Goal: Information Seeking & Learning: Check status

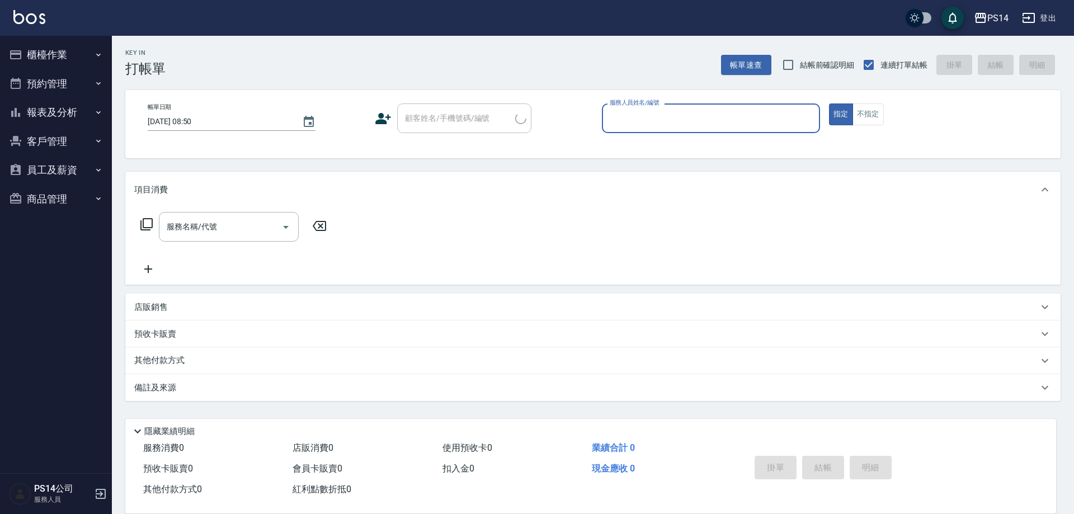
click at [53, 110] on button "報表及分析" at bounding box center [55, 112] width 103 height 29
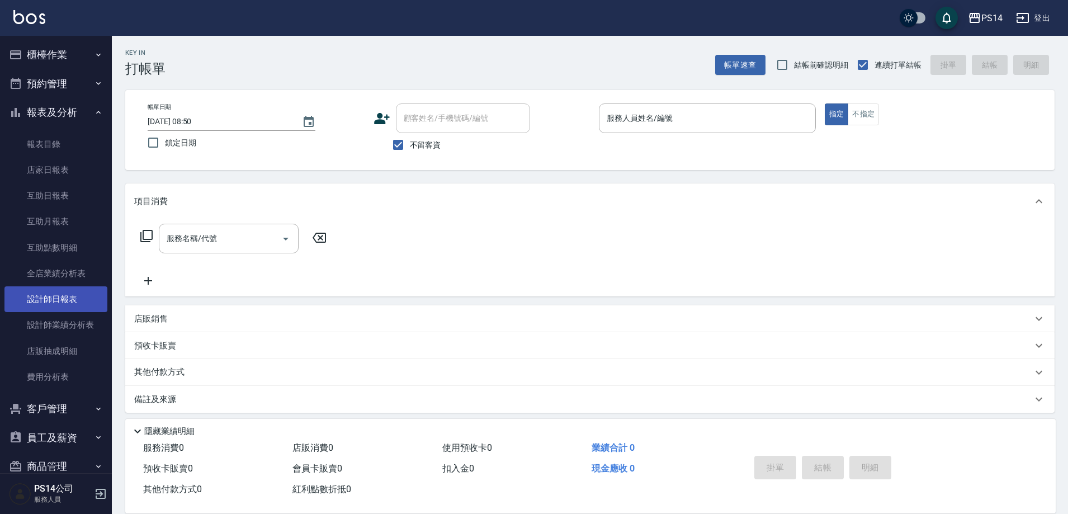
click at [64, 302] on link "設計師日報表" at bounding box center [55, 299] width 103 height 26
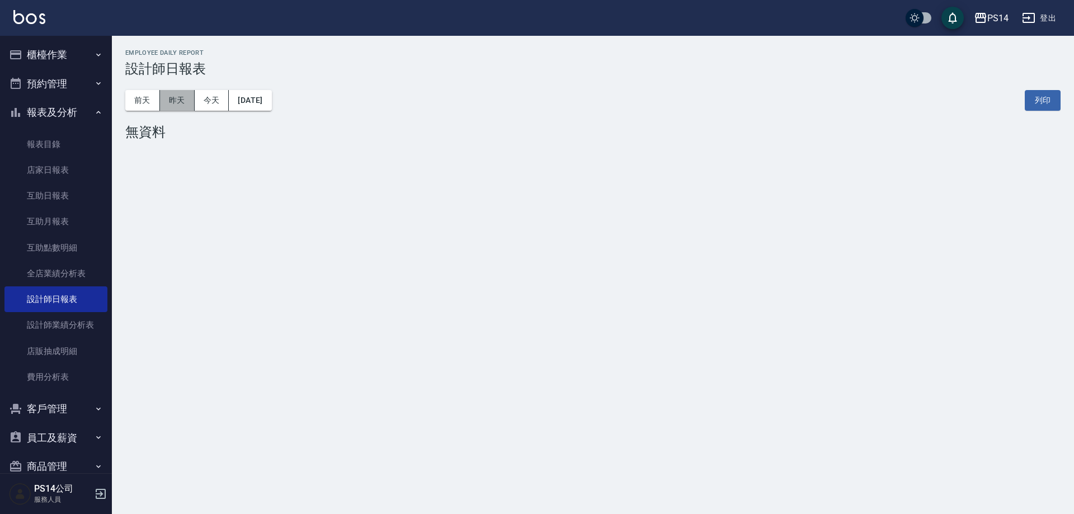
click at [167, 101] on button "昨天" at bounding box center [177, 100] width 35 height 21
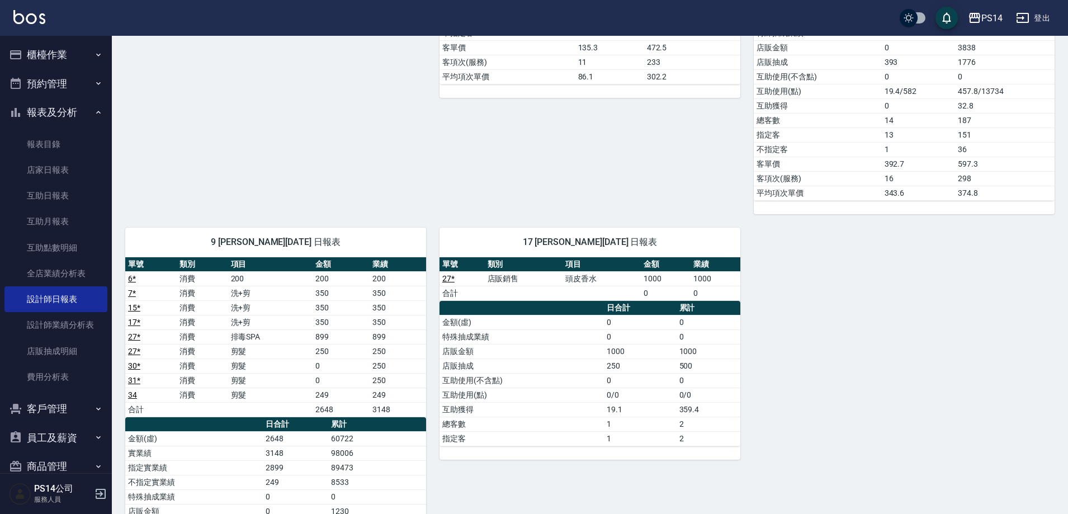
scroll to position [895, 0]
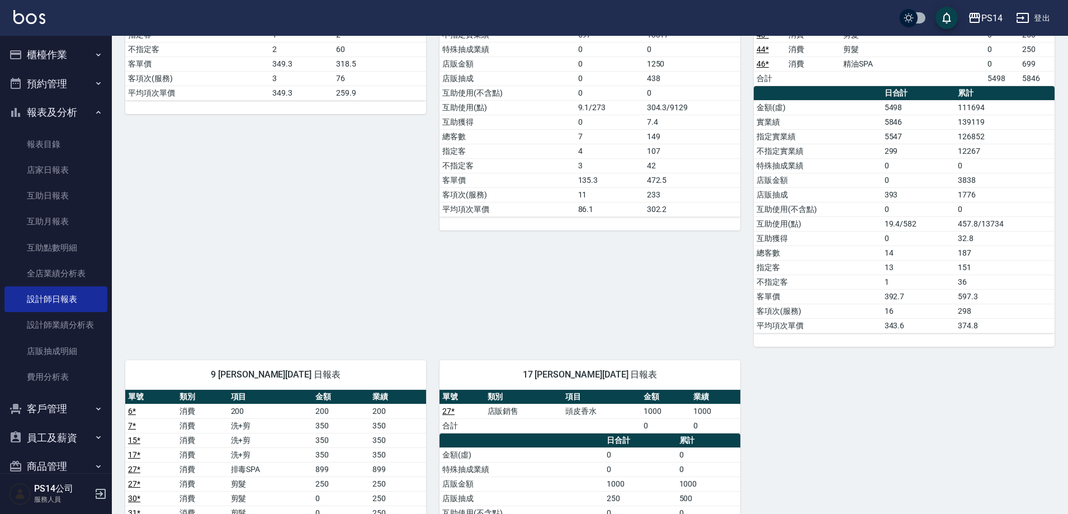
click at [73, 64] on button "櫃檯作業" at bounding box center [55, 54] width 103 height 29
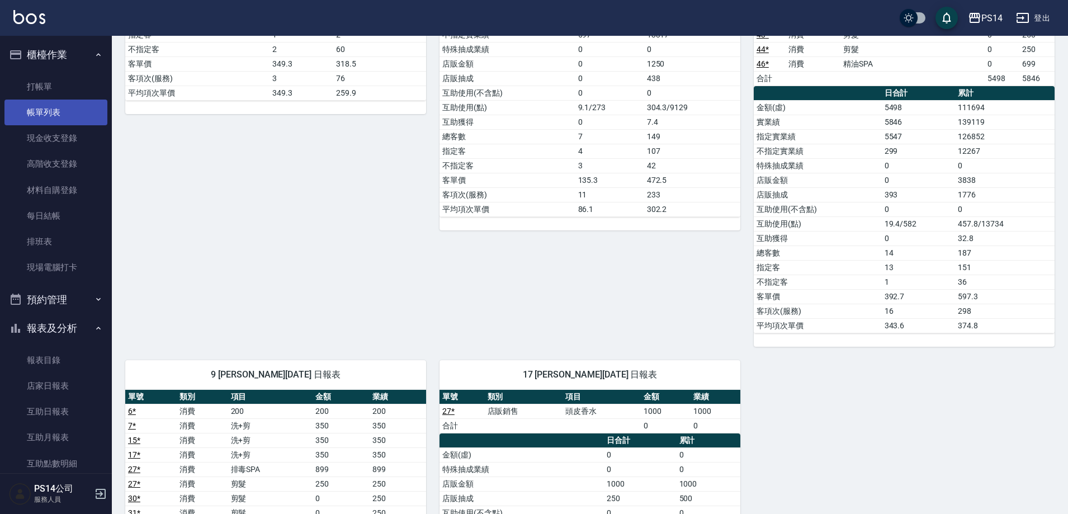
click at [58, 108] on link "帳單列表" at bounding box center [55, 113] width 103 height 26
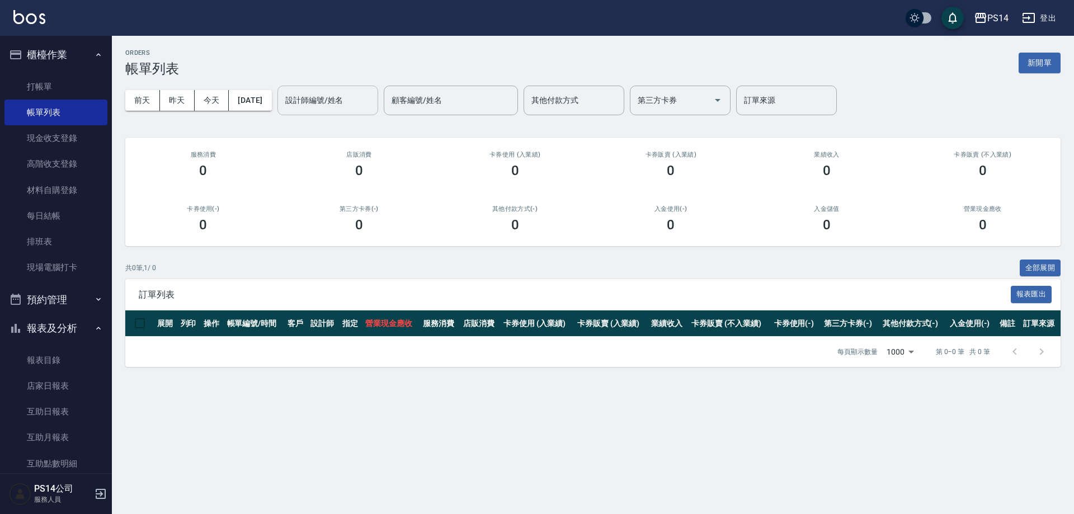
click at [180, 100] on button "昨天" at bounding box center [177, 100] width 35 height 21
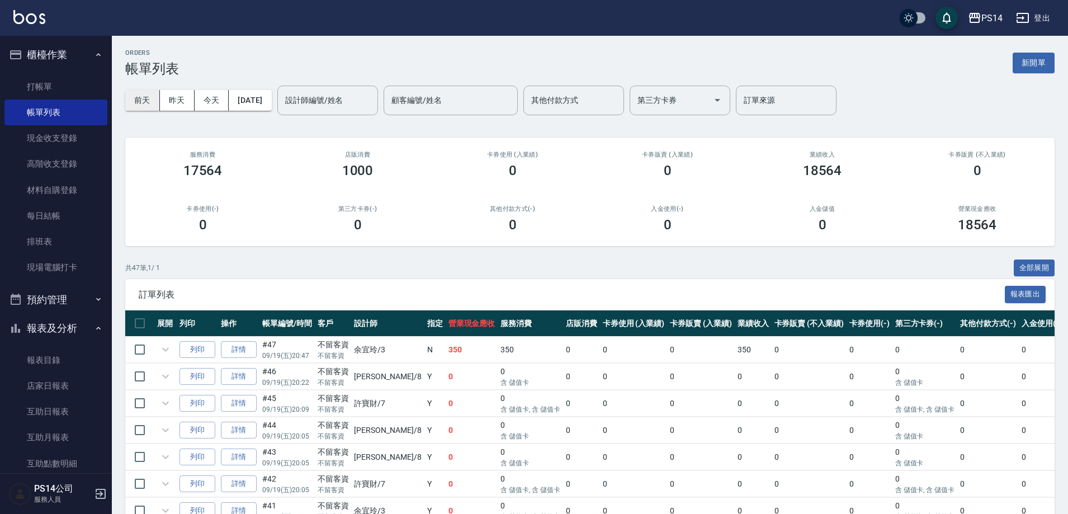
click at [146, 101] on button "前天" at bounding box center [142, 100] width 35 height 21
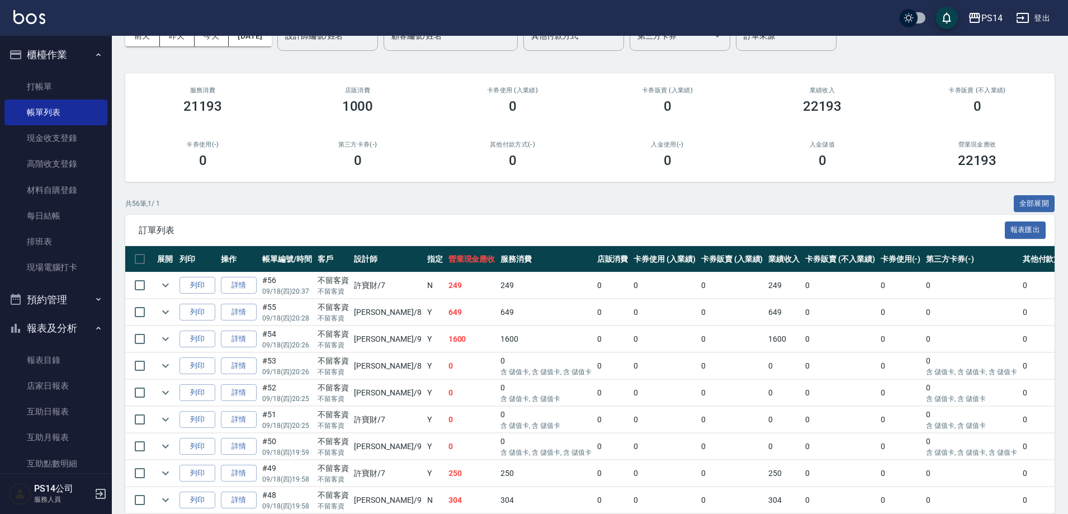
scroll to position [168, 0]
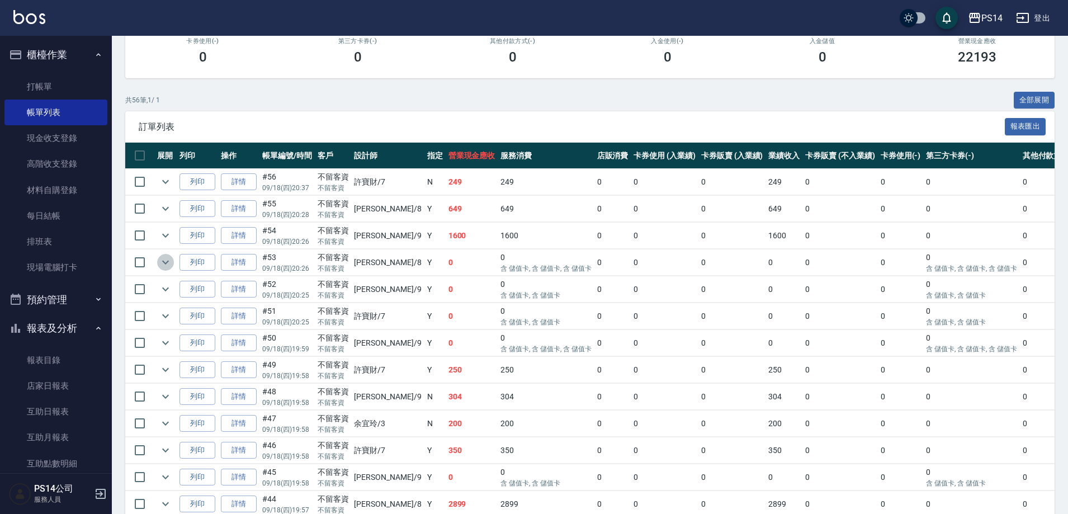
click at [163, 270] on button "expand row" at bounding box center [165, 262] width 17 height 17
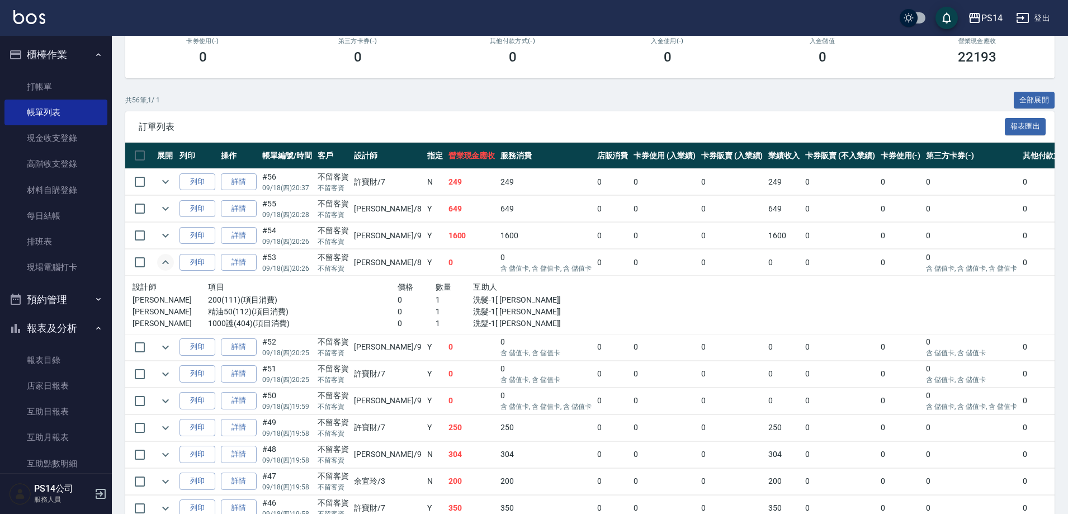
click at [165, 267] on icon "expand row" at bounding box center [165, 262] width 13 height 13
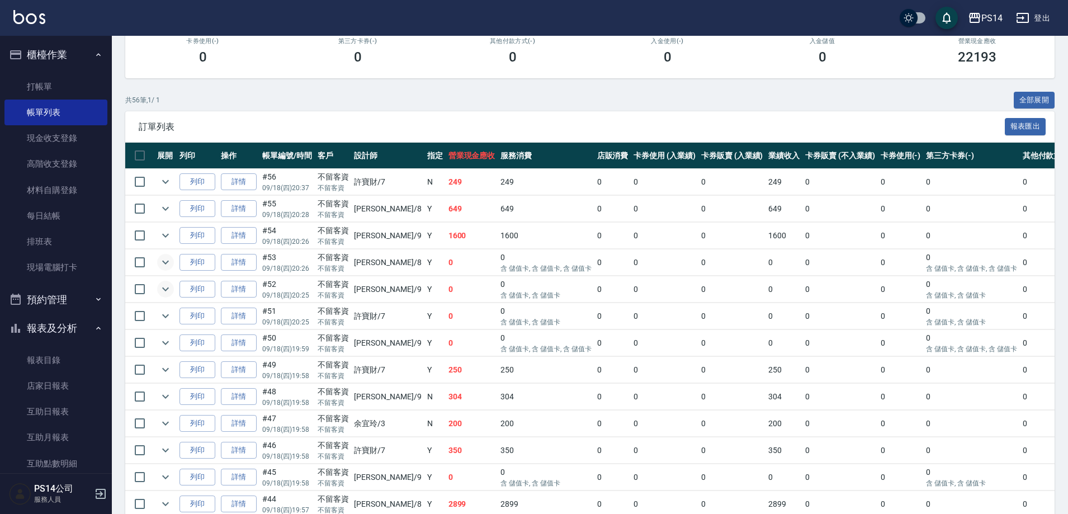
click at [168, 292] on icon "expand row" at bounding box center [165, 288] width 13 height 13
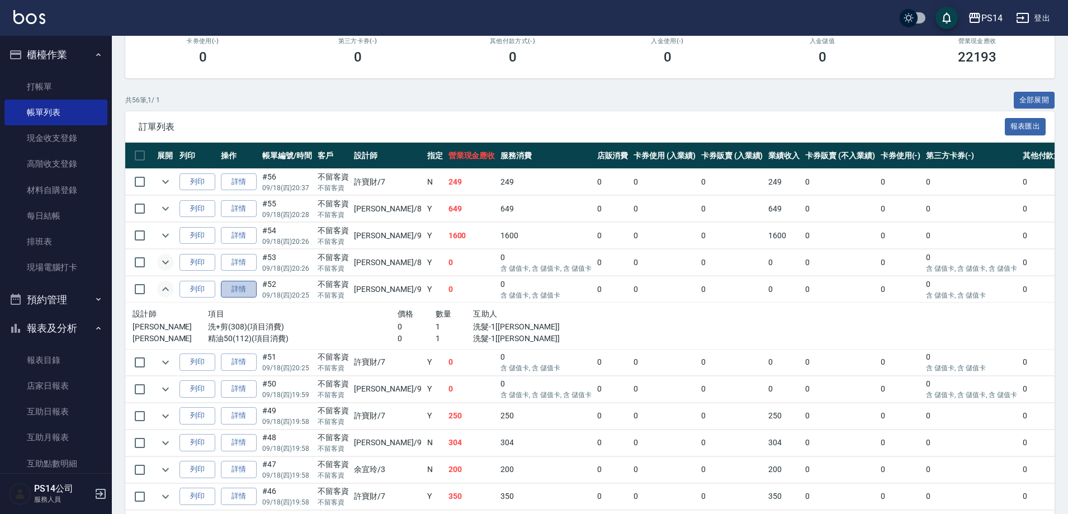
click at [246, 295] on link "詳情" at bounding box center [239, 289] width 36 height 17
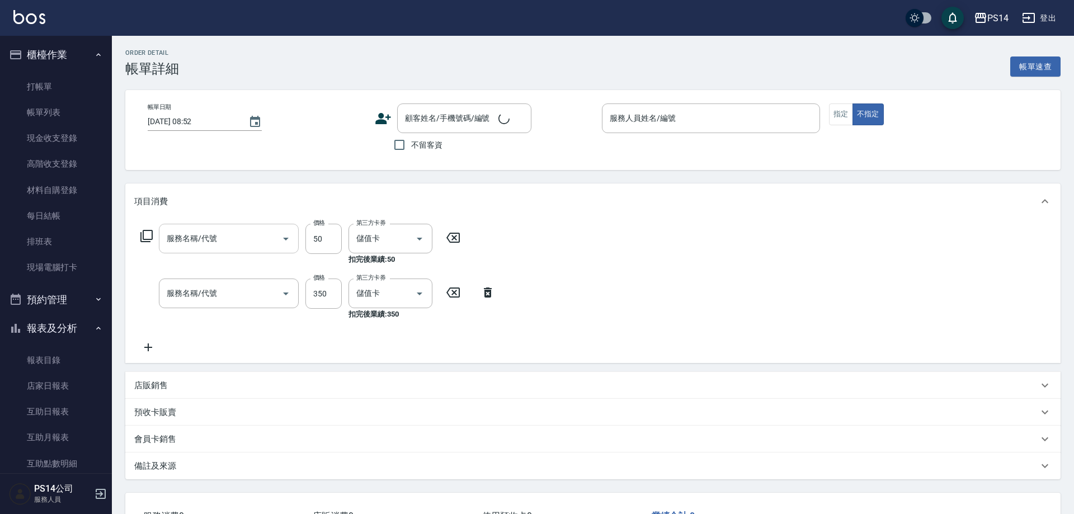
type input "[DATE] 20:25"
checkbox input "true"
type input "[PERSON_NAME]-9"
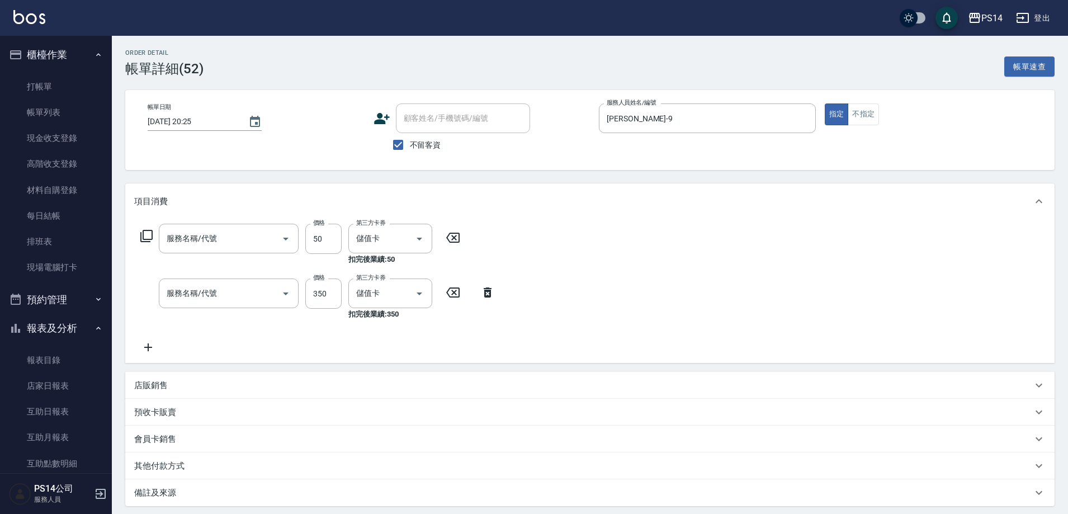
type input "精油50(112)"
type input "洗+剪(308)"
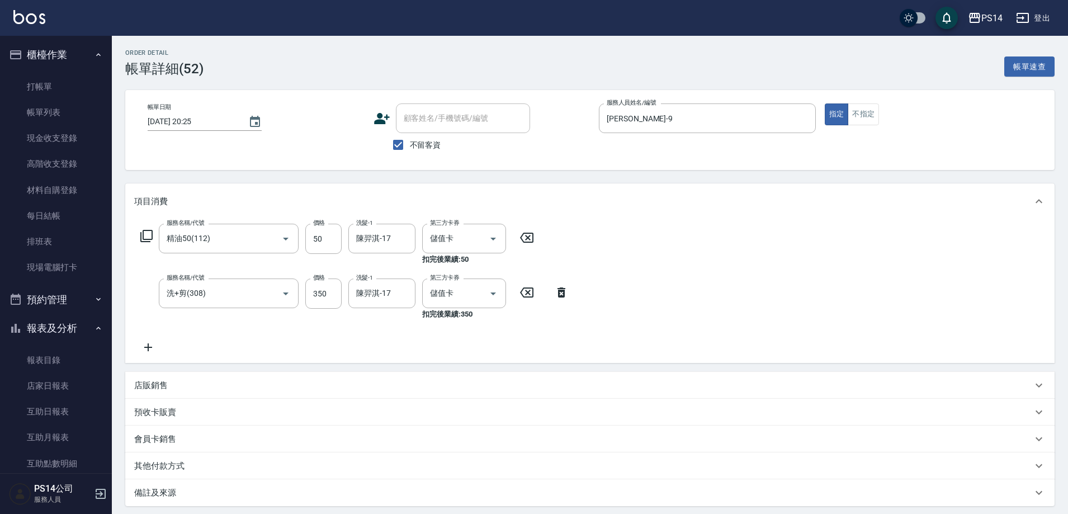
click at [528, 239] on icon at bounding box center [527, 237] width 28 height 13
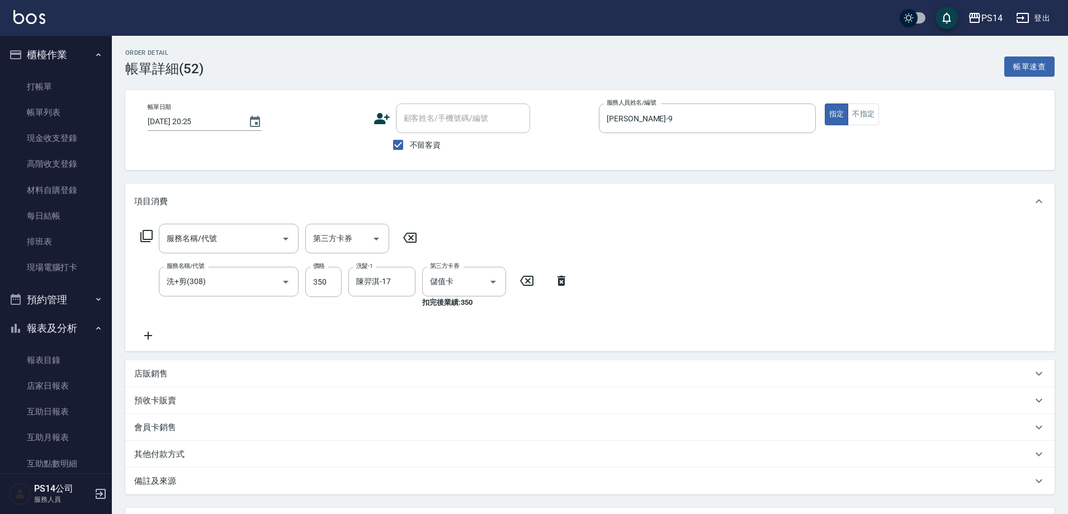
click at [525, 282] on icon at bounding box center [527, 280] width 28 height 13
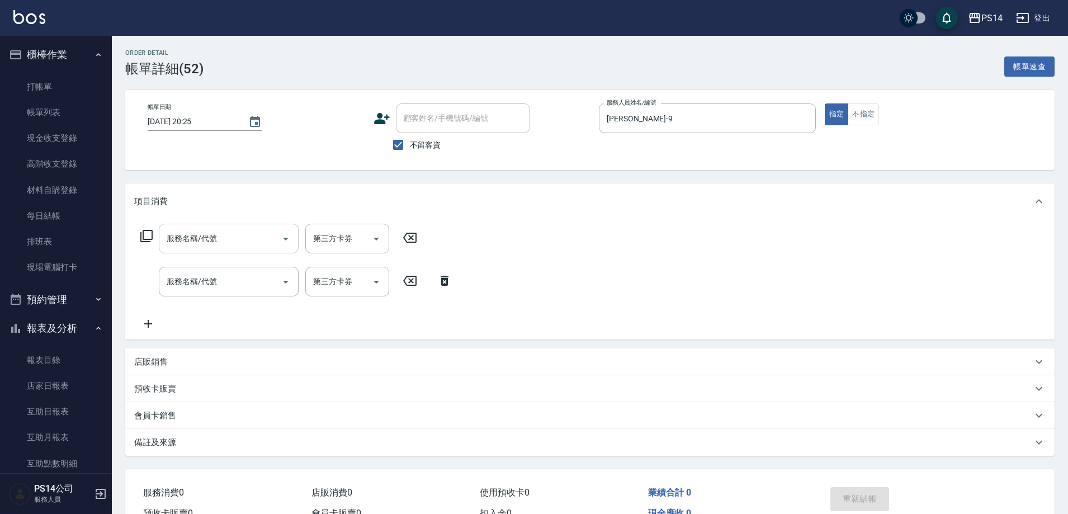
click at [231, 238] on input "服務名稱/代號" at bounding box center [220, 239] width 113 height 20
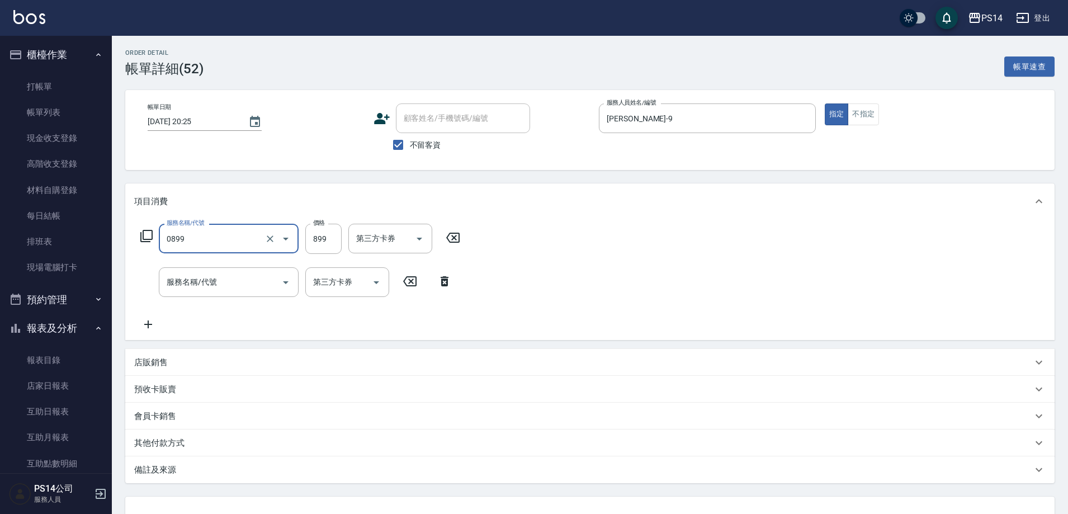
type input "排毒SPA(0899)"
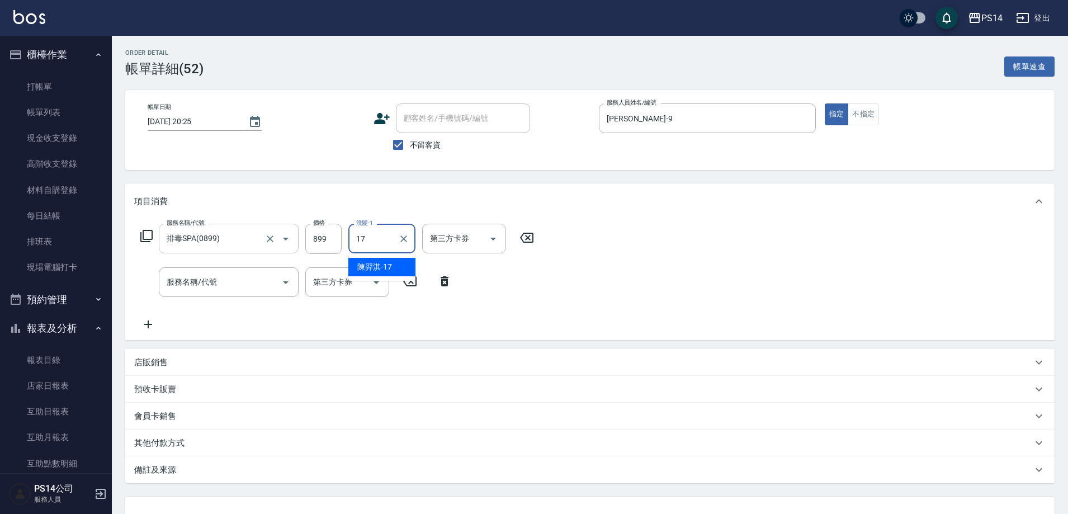
type input "陳羿淇-17"
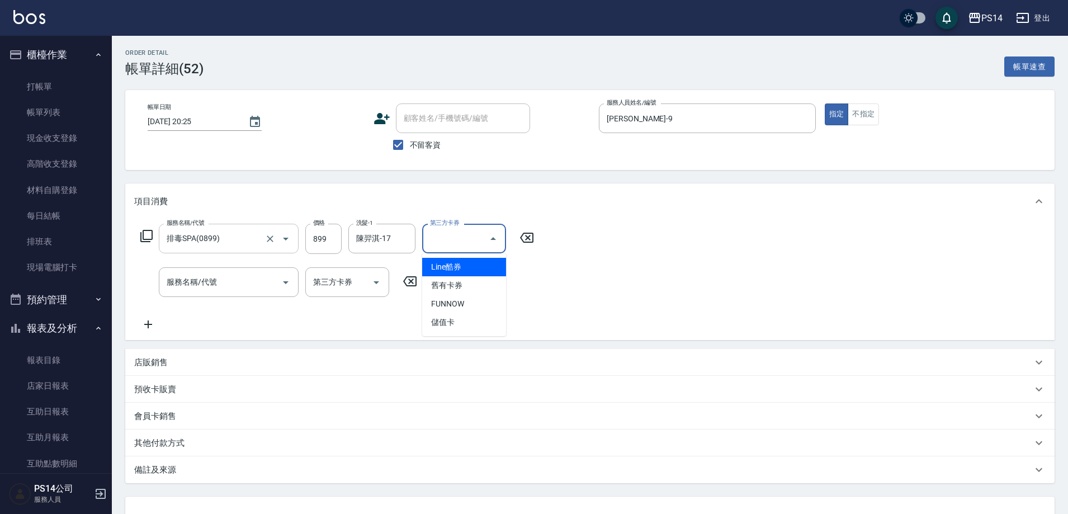
type input "儲值卡"
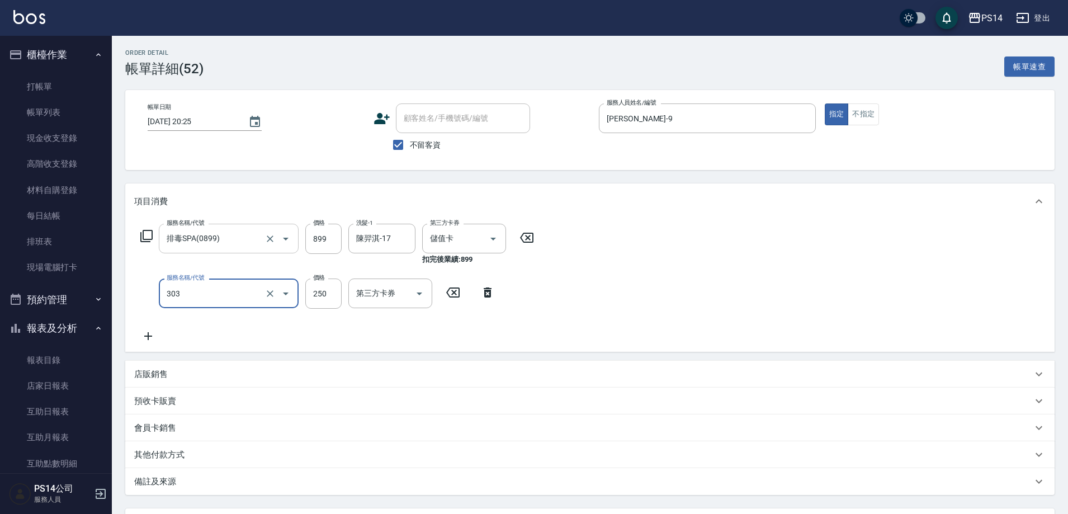
type input "剪髮(303)"
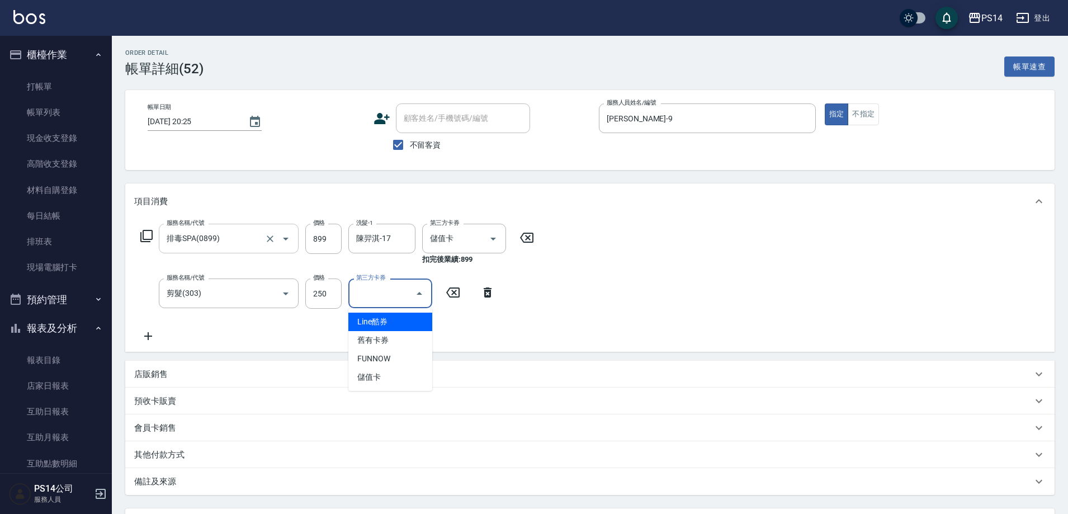
type input "儲值卡"
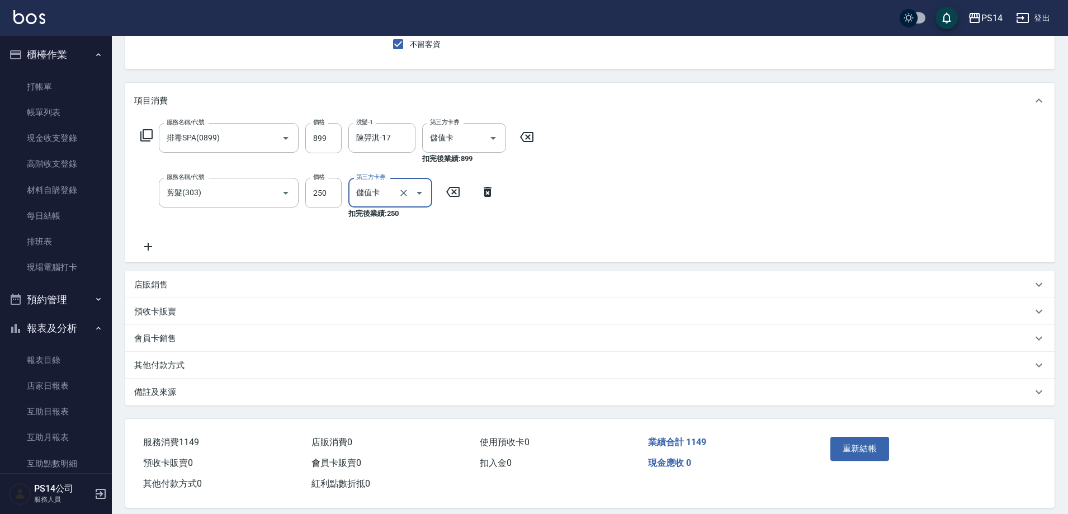
scroll to position [113, 0]
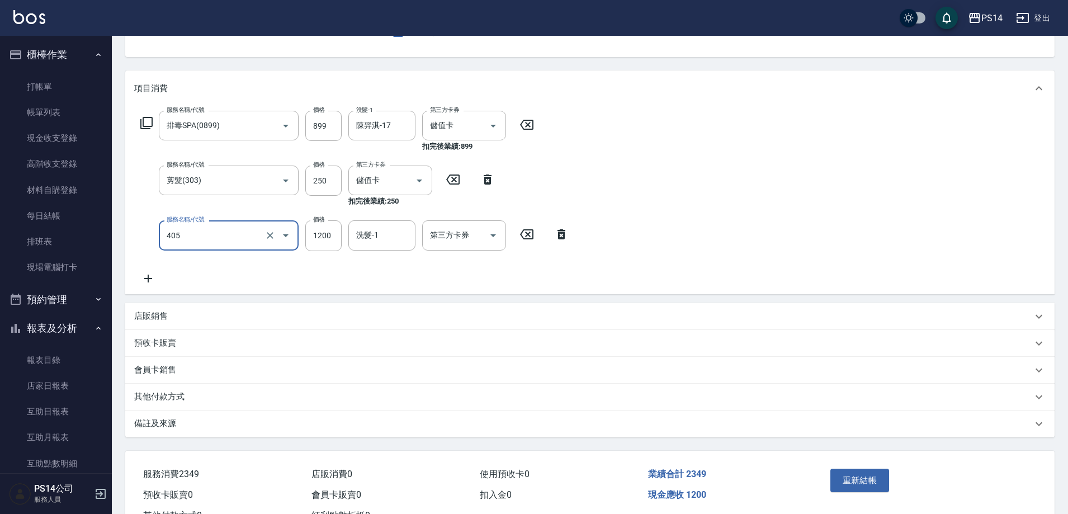
type input "1200護(405)"
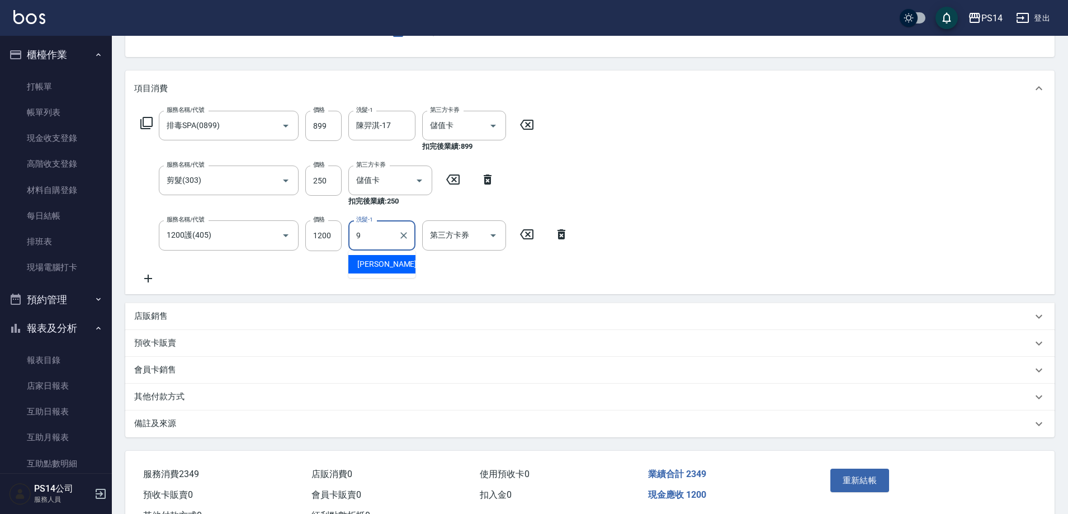
type input "[PERSON_NAME]-9"
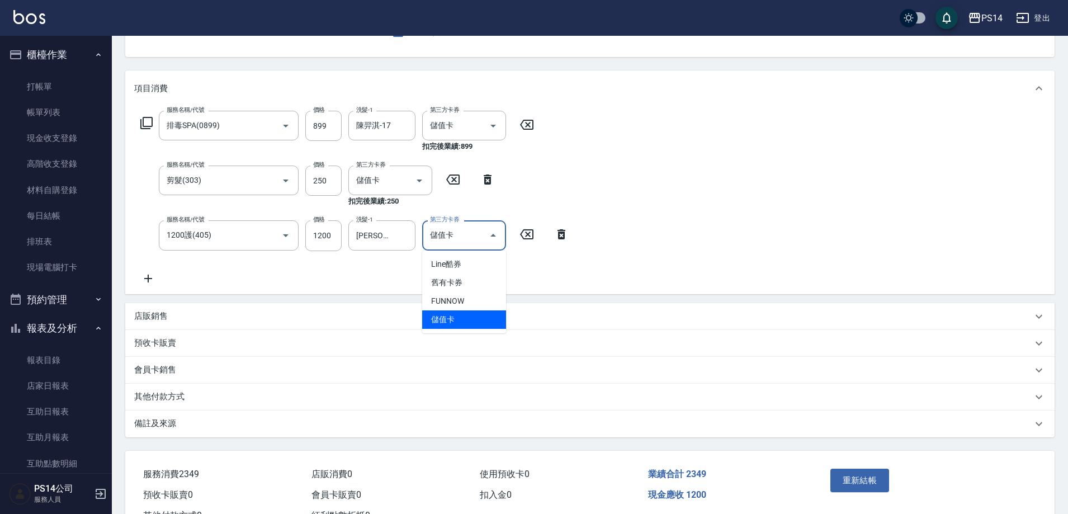
type input "儲值卡"
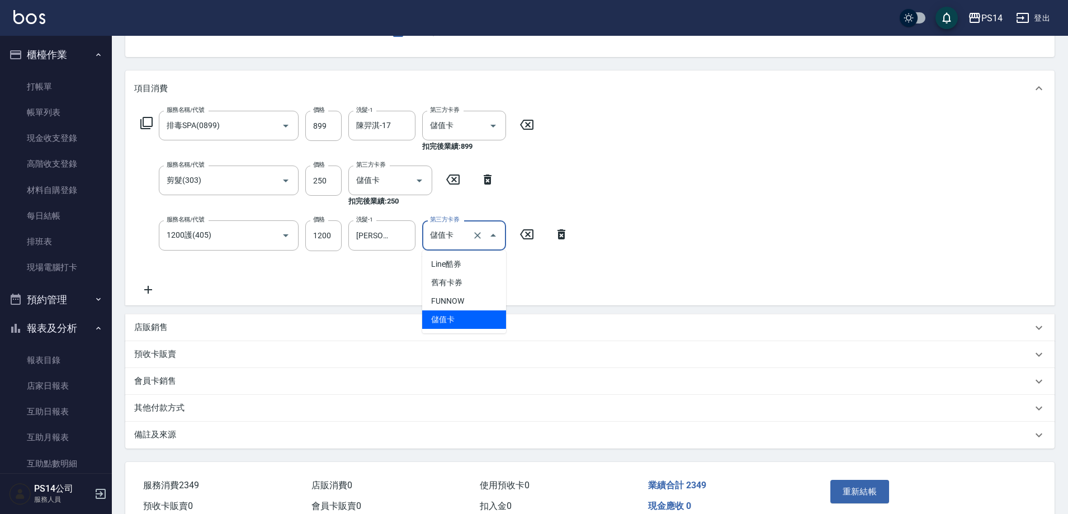
click at [499, 318] on span "儲值卡" at bounding box center [464, 319] width 84 height 18
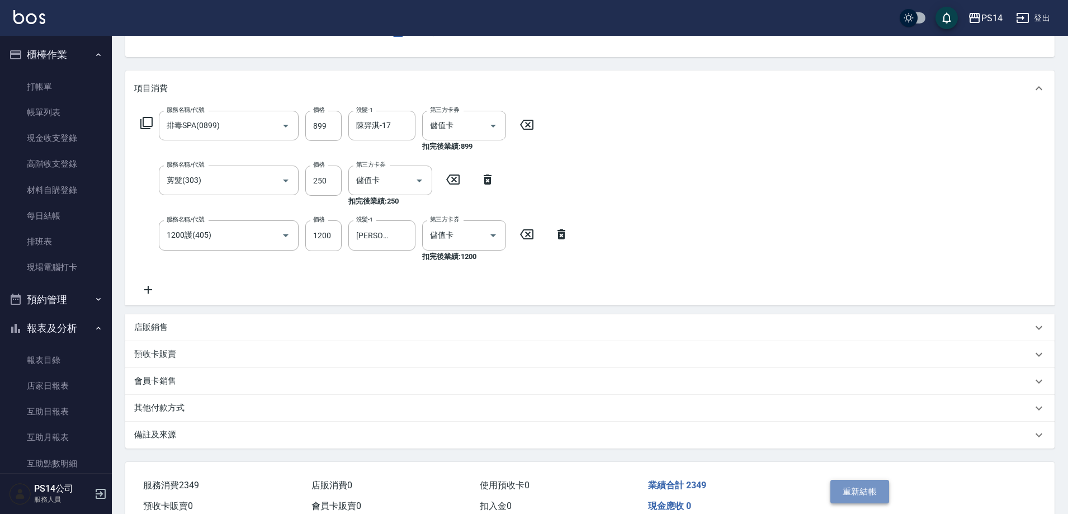
click at [855, 497] on button "重新結帳" at bounding box center [859, 491] width 59 height 23
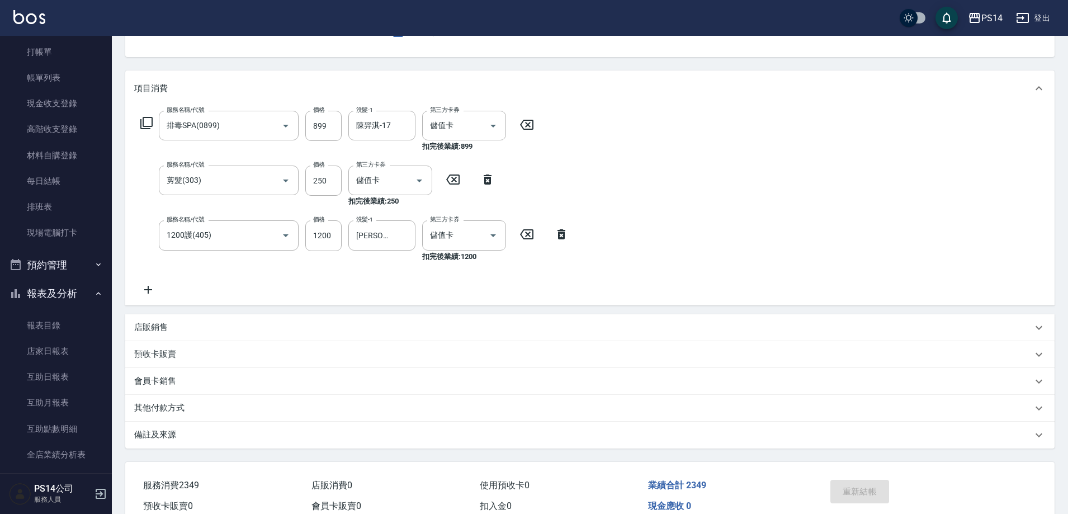
scroll to position [112, 0]
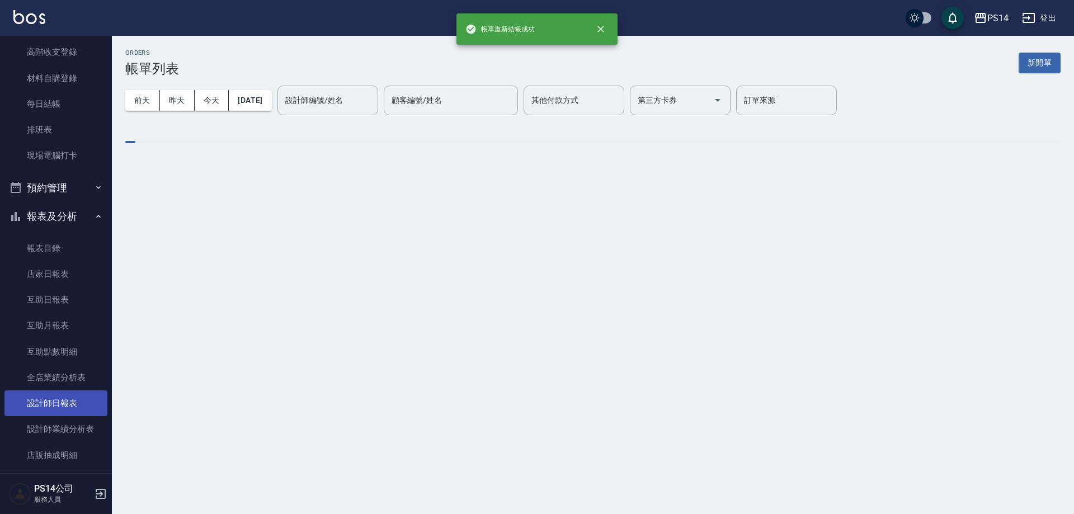
click at [42, 395] on link "設計師日報表" at bounding box center [55, 403] width 103 height 26
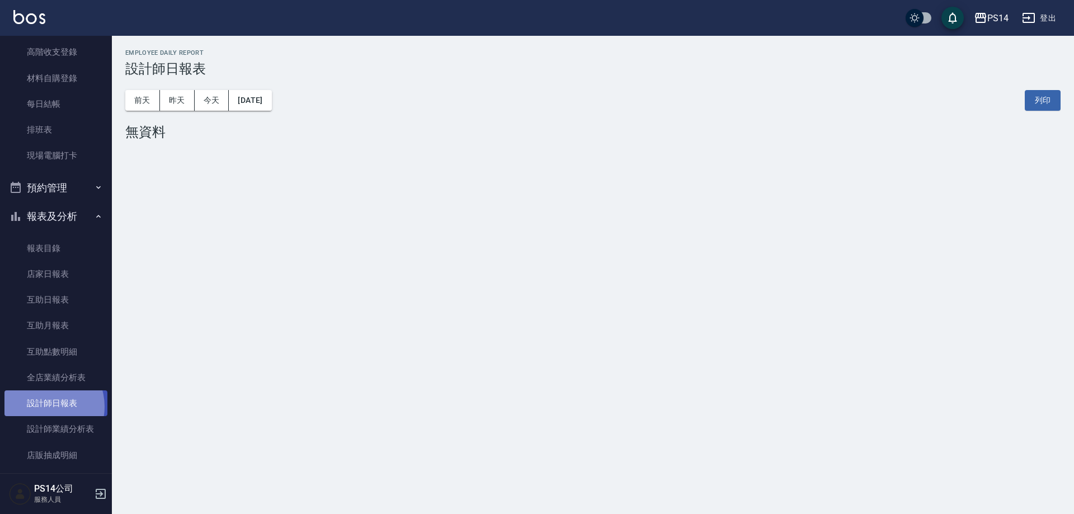
click at [41, 407] on link "設計師日報表" at bounding box center [55, 403] width 103 height 26
click at [187, 102] on button "昨天" at bounding box center [177, 100] width 35 height 21
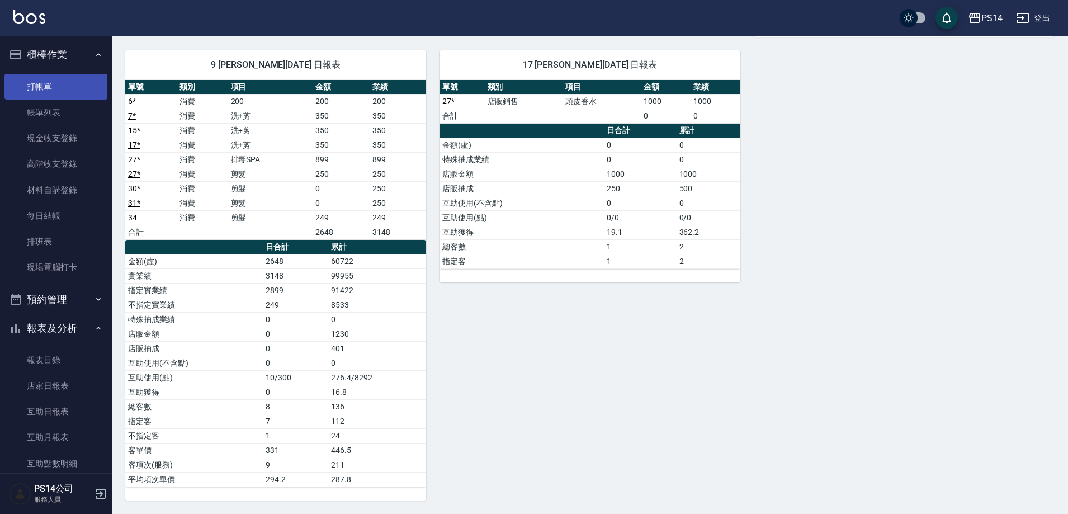
click at [49, 82] on link "打帳單" at bounding box center [55, 87] width 103 height 26
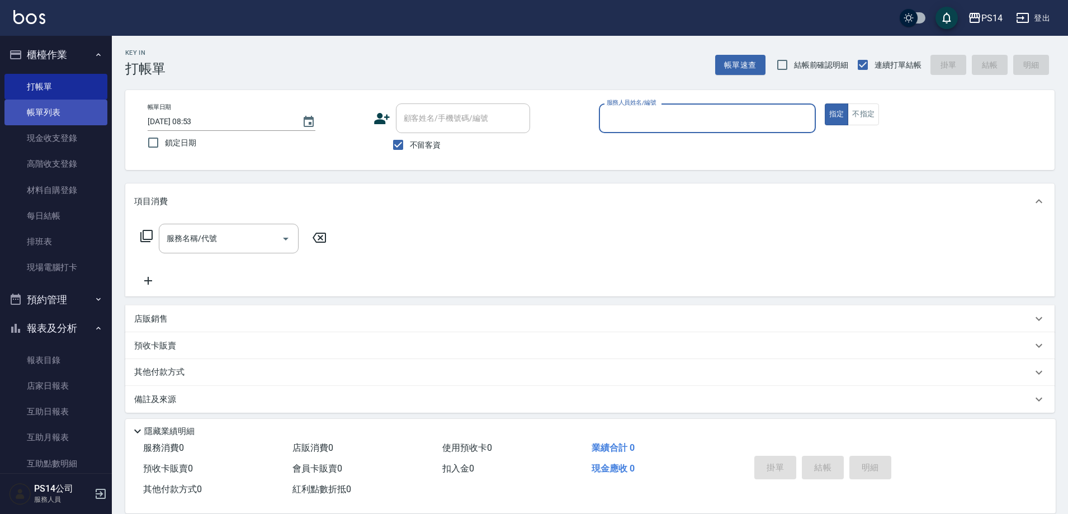
click at [64, 124] on link "帳單列表" at bounding box center [55, 113] width 103 height 26
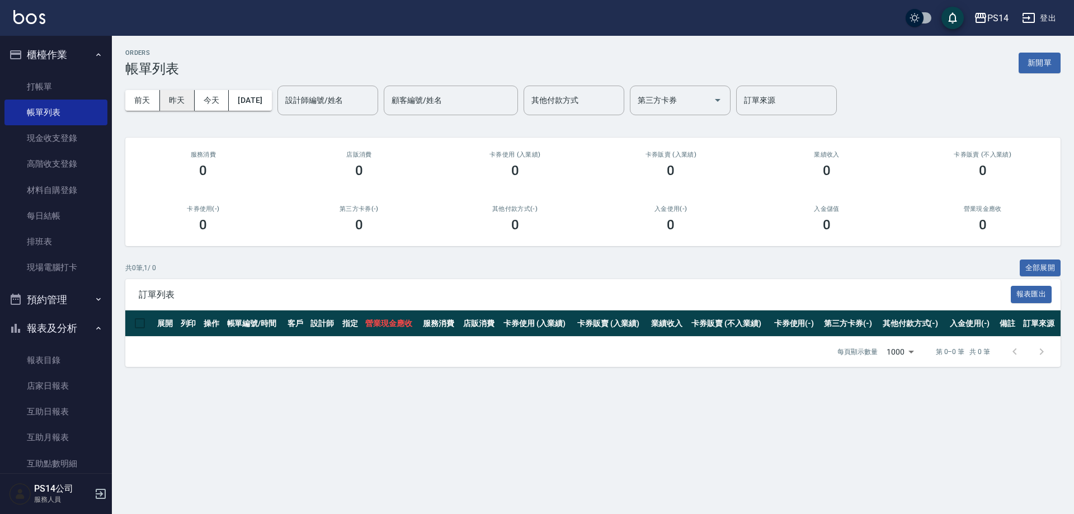
click at [178, 107] on button "昨天" at bounding box center [177, 100] width 35 height 21
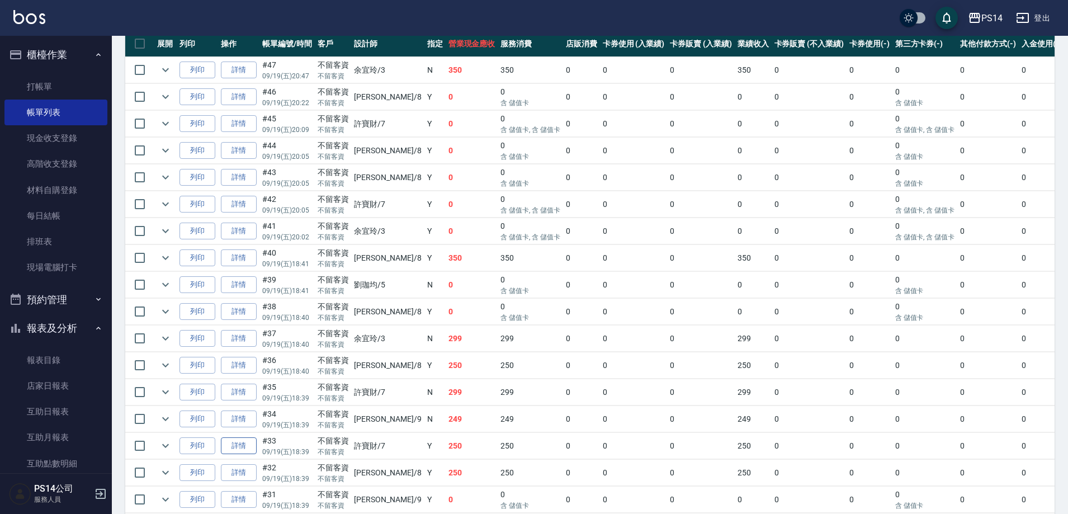
scroll to position [336, 0]
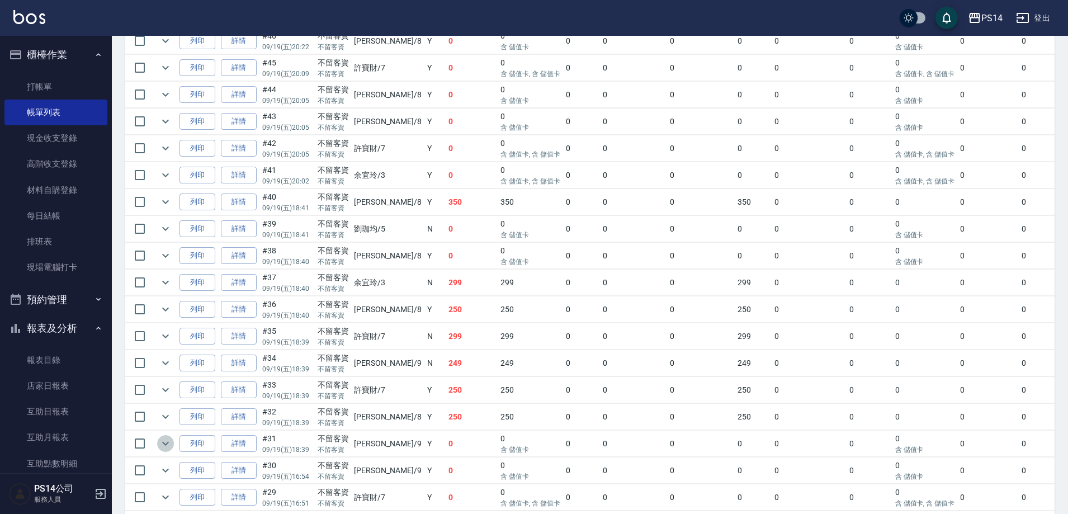
click at [158, 440] on button "expand row" at bounding box center [165, 443] width 17 height 17
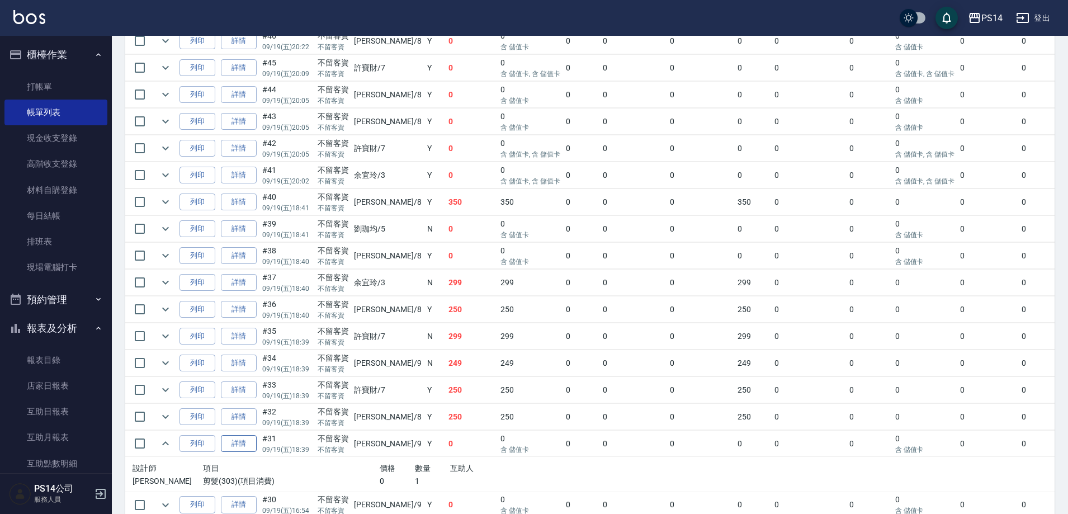
click at [225, 443] on link "詳情" at bounding box center [239, 443] width 36 height 17
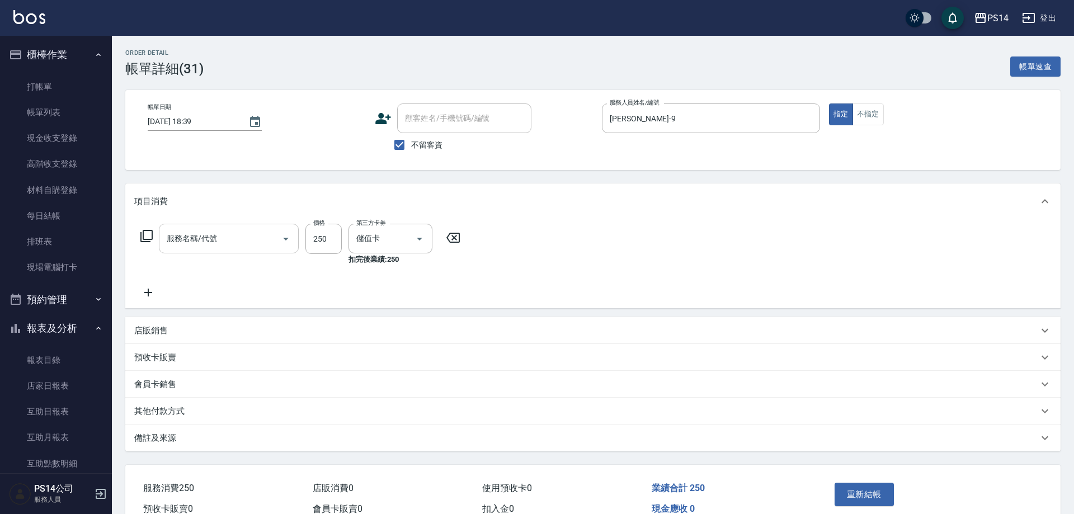
type input "[DATE] 18:39"
checkbox input "true"
type input "[PERSON_NAME]-9"
type input "剪髮(303)"
click at [155, 304] on div "服務名稱/代號 剪髮(303) 服務名稱/代號 價格 250 價格 第三方卡券 儲值卡 第三方卡券 扣完後業績: 250" at bounding box center [589, 263] width 929 height 89
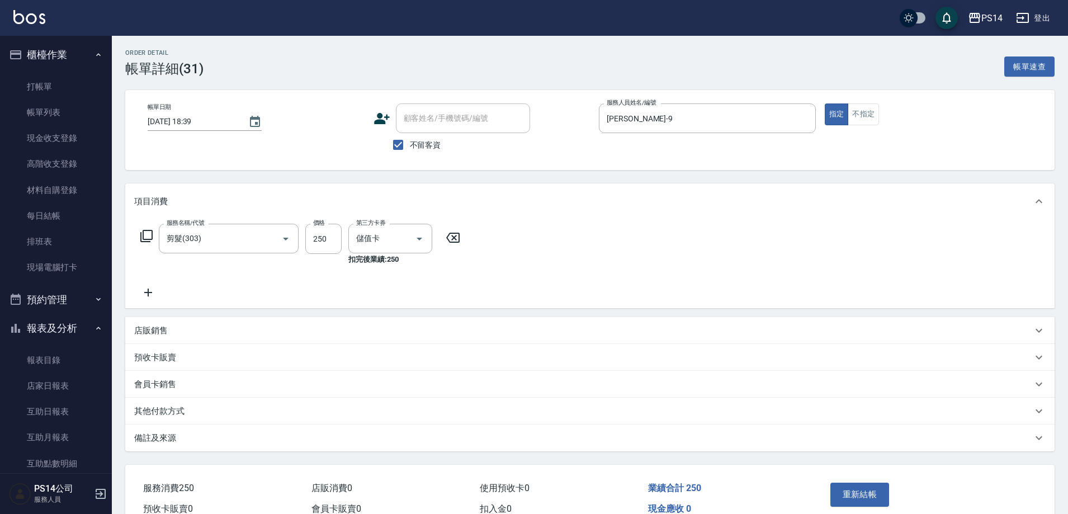
click at [152, 296] on icon at bounding box center [148, 292] width 28 height 13
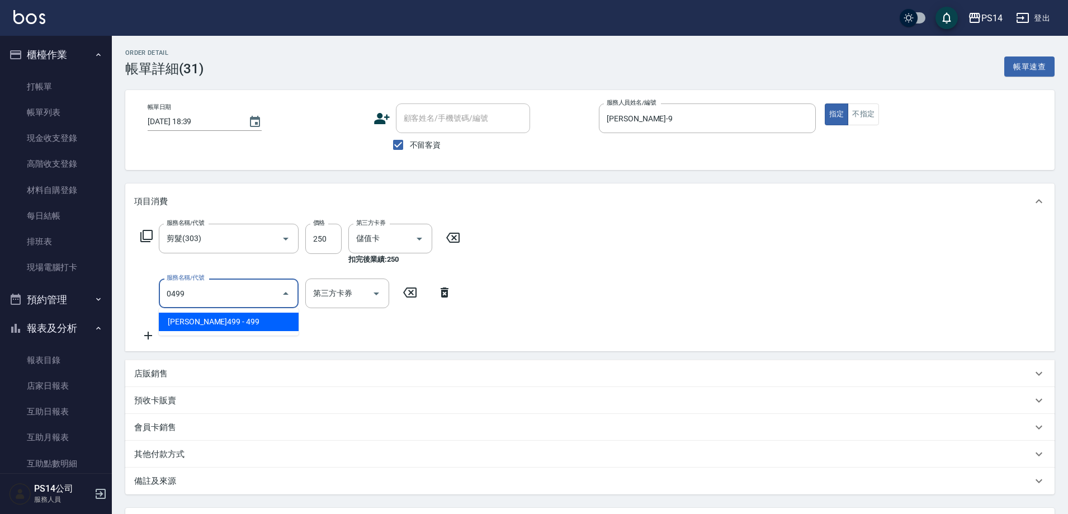
type input "[PERSON_NAME]499(0499)"
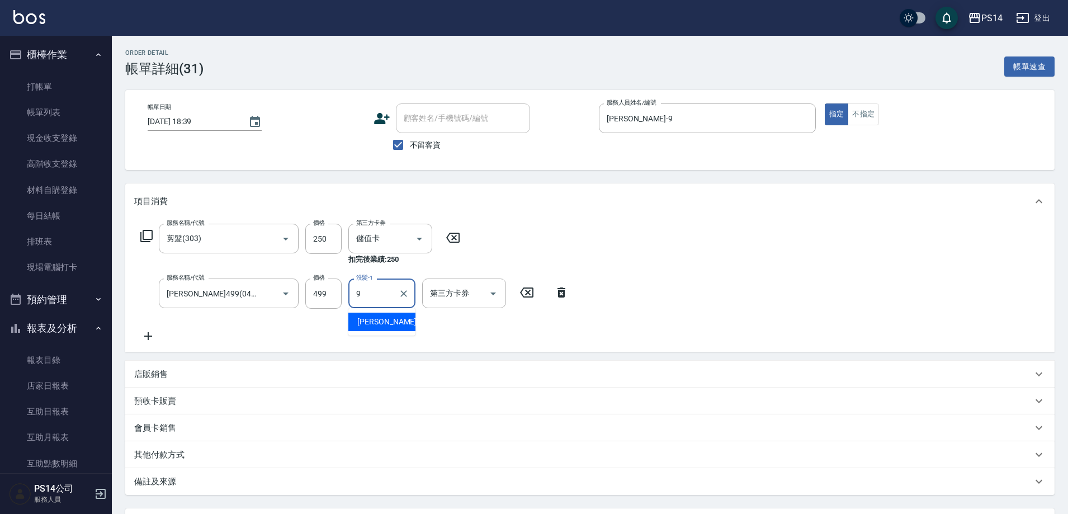
type input "[PERSON_NAME]-9"
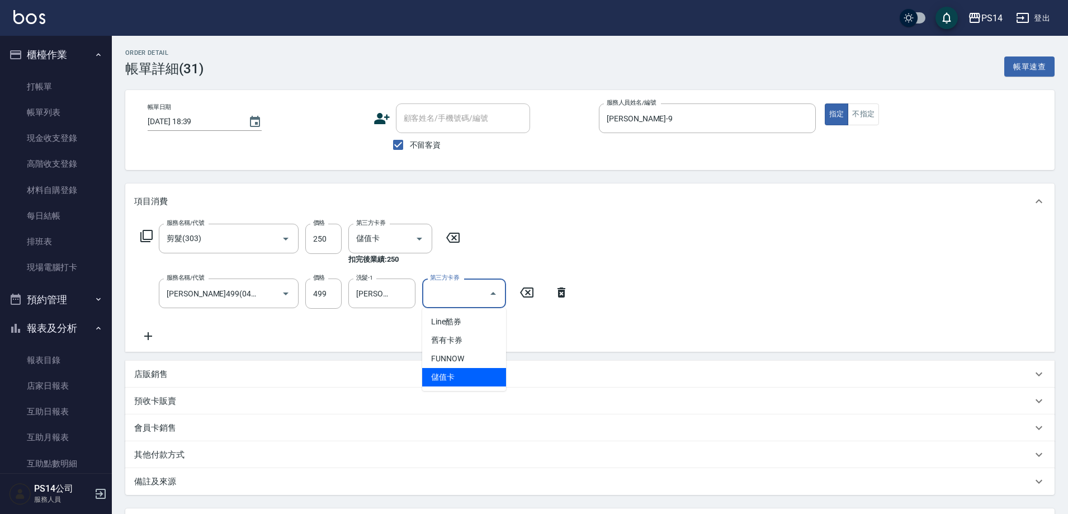
type input "儲值卡"
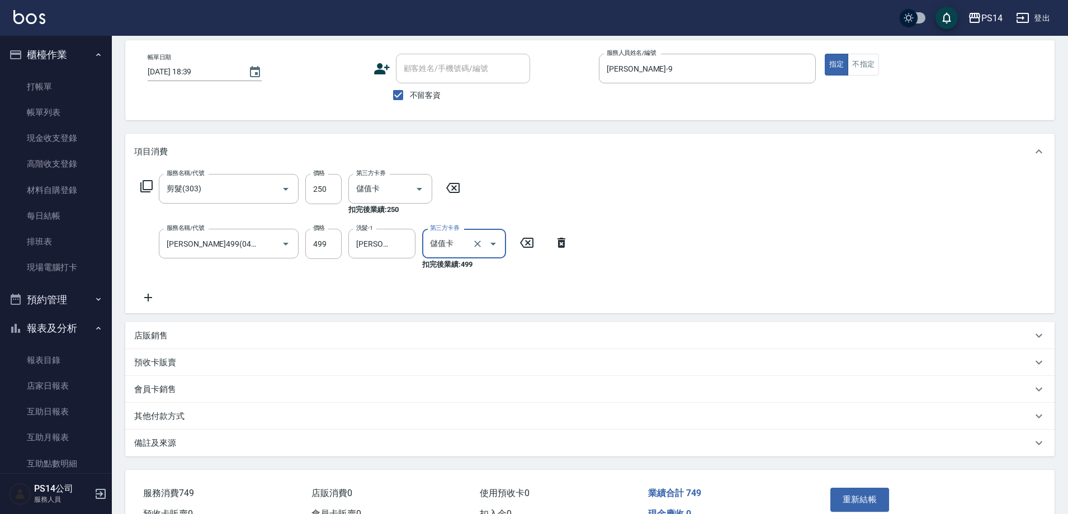
scroll to position [113, 0]
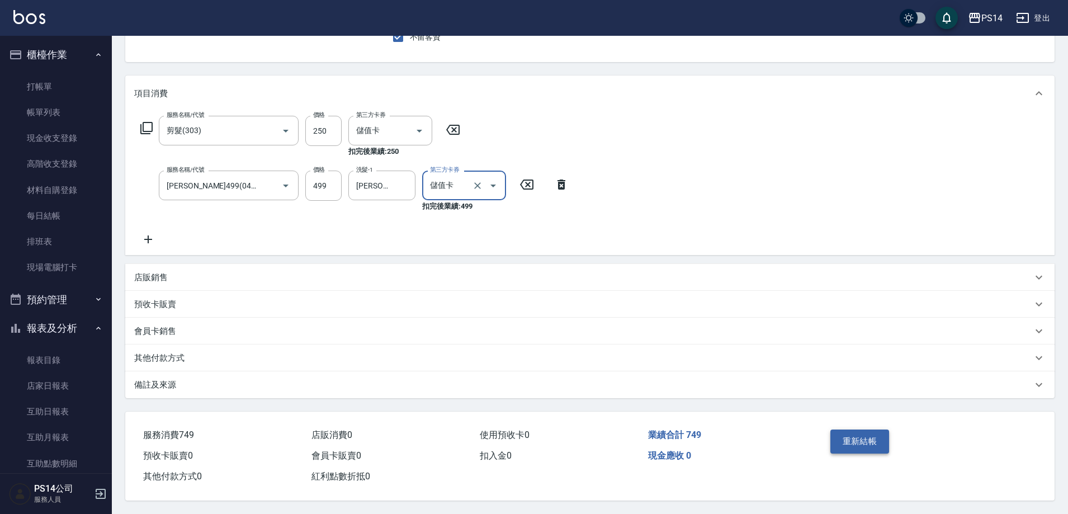
click at [843, 446] on button "重新結帳" at bounding box center [859, 440] width 59 height 23
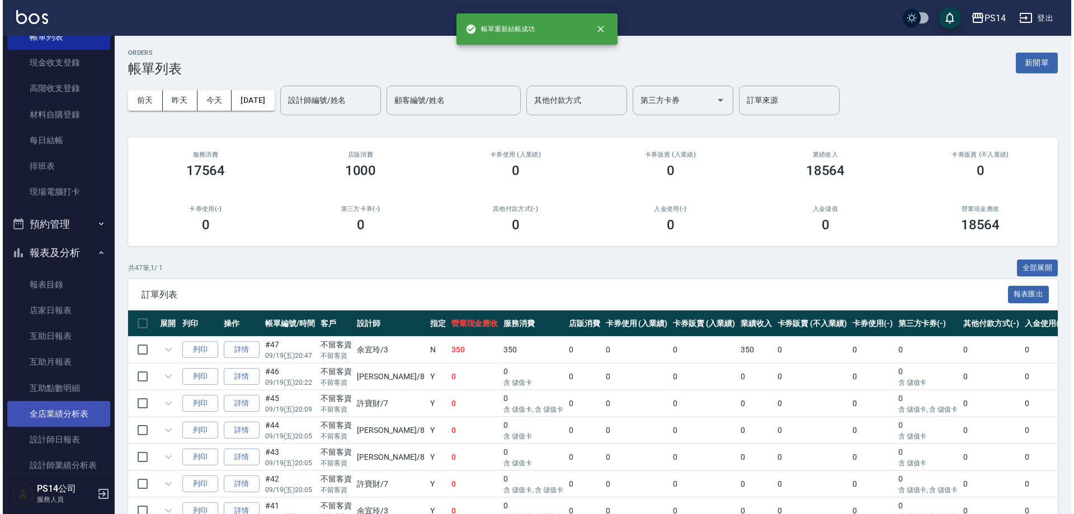
scroll to position [112, 0]
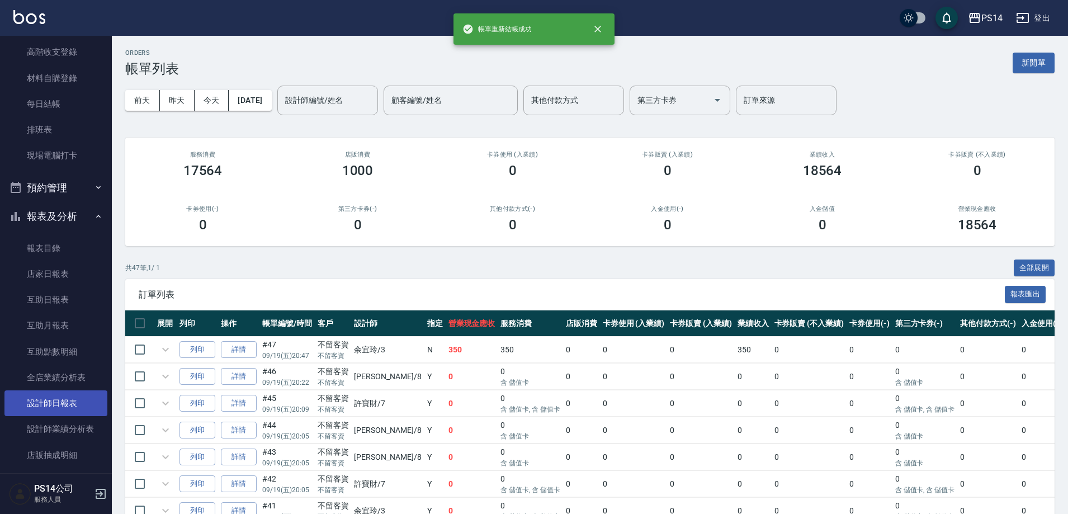
click at [50, 393] on link "設計師日報表" at bounding box center [55, 403] width 103 height 26
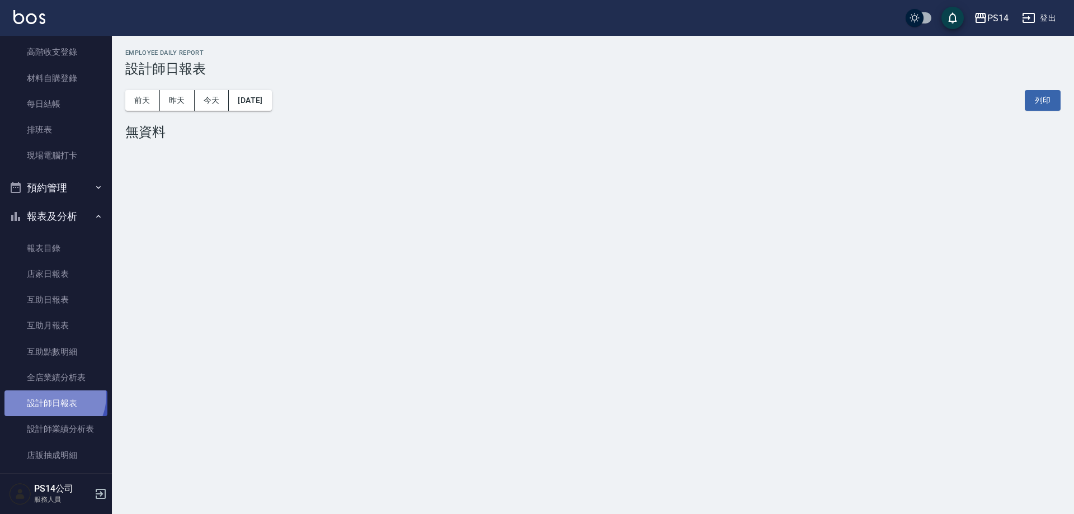
click at [50, 396] on link "設計師日報表" at bounding box center [55, 403] width 103 height 26
click at [166, 95] on button "昨天" at bounding box center [177, 100] width 35 height 21
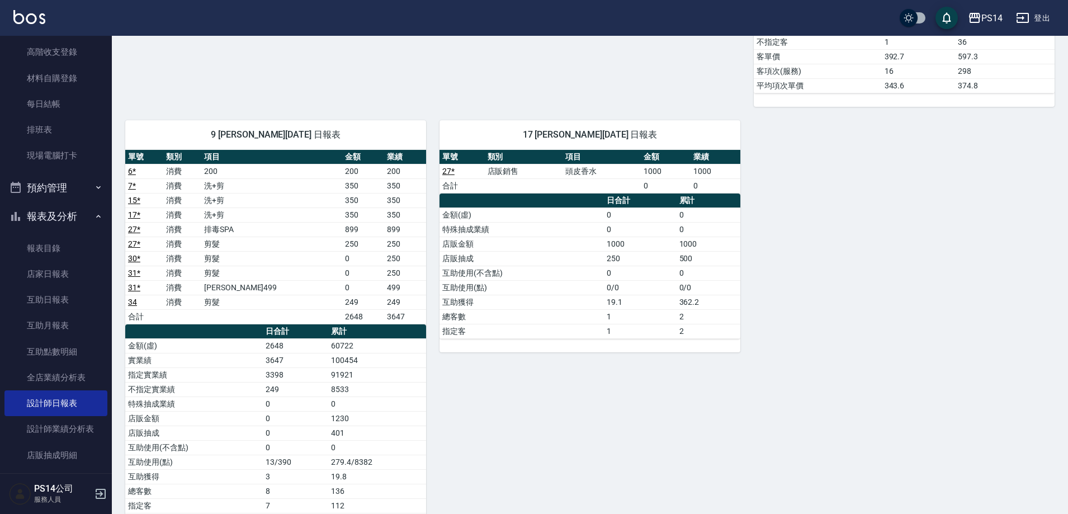
scroll to position [1219, 0]
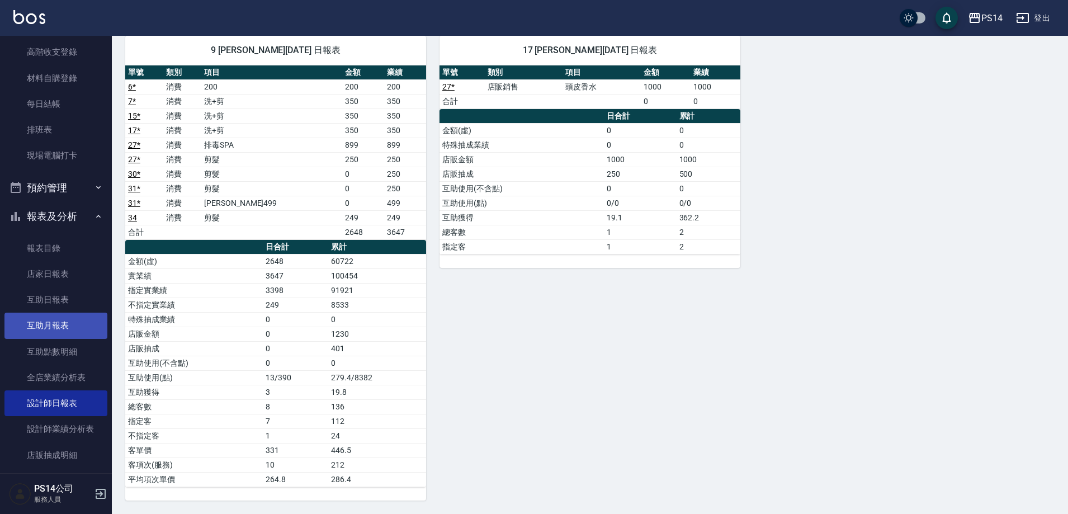
click at [21, 330] on link "互助月報表" at bounding box center [55, 326] width 103 height 26
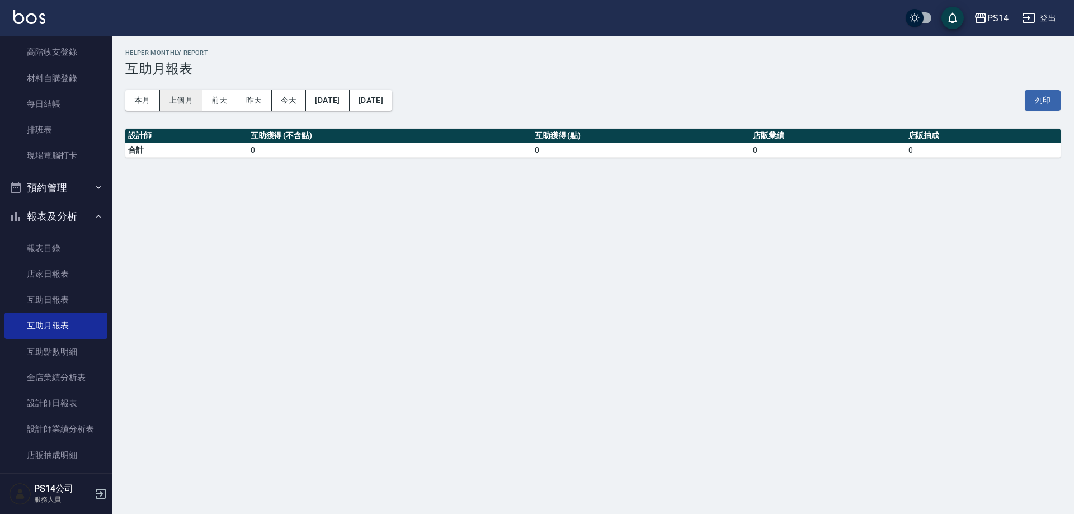
click at [180, 103] on button "上個月" at bounding box center [181, 100] width 43 height 21
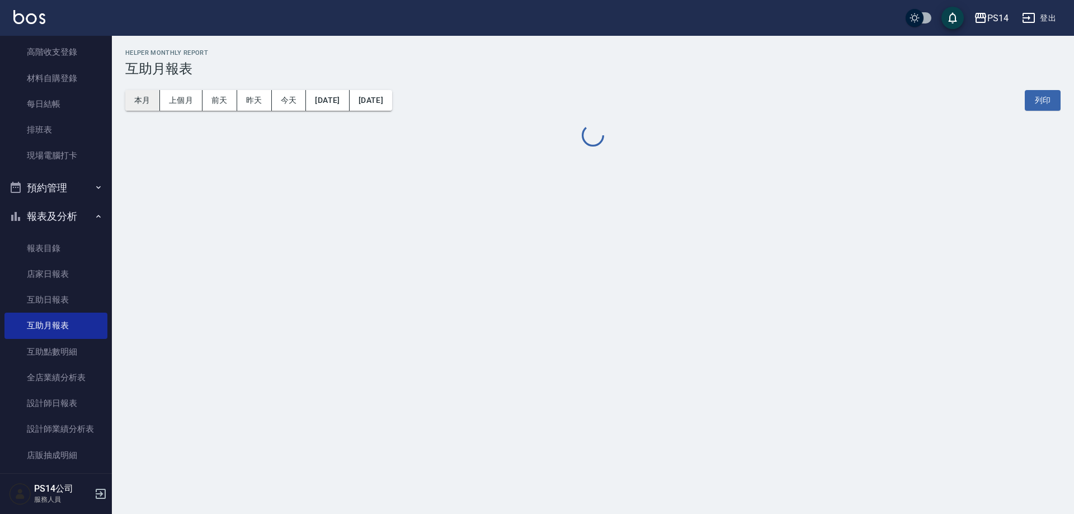
click at [134, 93] on button "本月" at bounding box center [142, 100] width 35 height 21
